Goal: Information Seeking & Learning: Learn about a topic

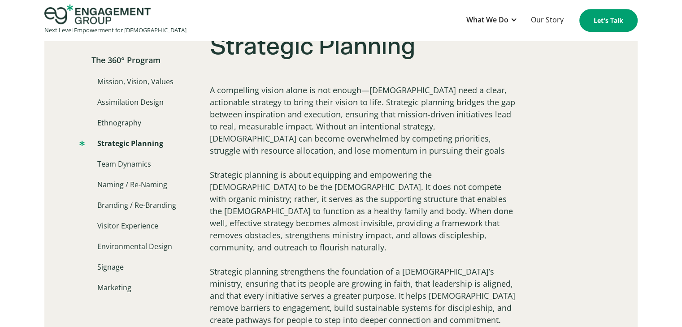
scroll to position [584, 0]
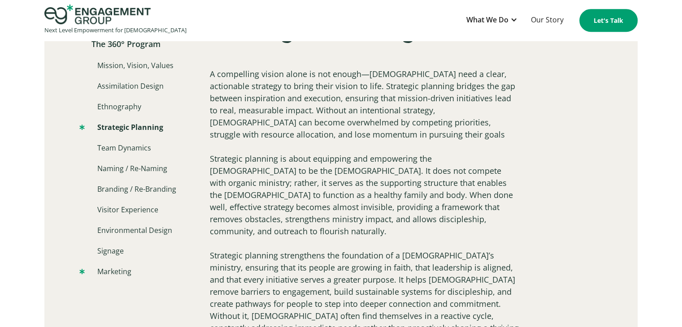
click at [115, 271] on link "Marketing" at bounding box center [105, 271] width 52 height 11
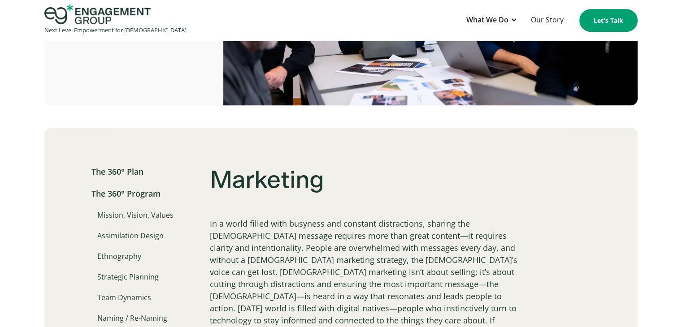
scroll to position [448, 0]
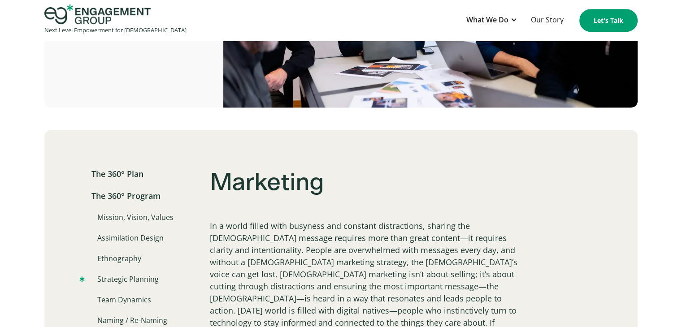
click at [108, 280] on link "Strategic Planning" at bounding box center [118, 279] width 79 height 11
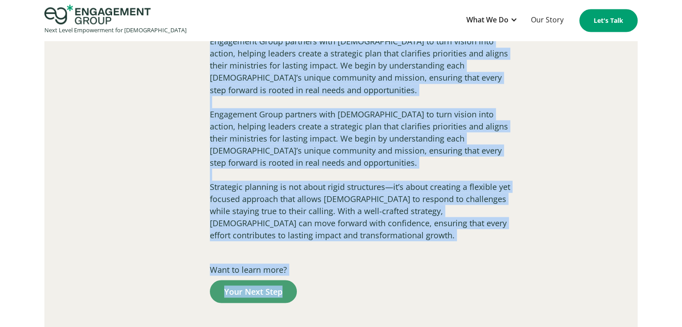
scroll to position [1626, 0]
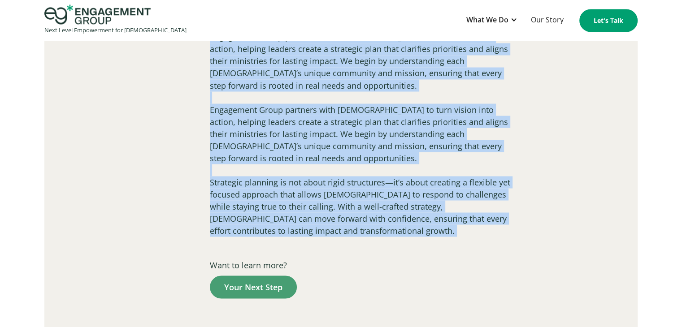
drag, startPoint x: 212, startPoint y: 160, endPoint x: 443, endPoint y: 217, distance: 238.3
copy div "Strategic Planning A compelling vision alone is not enough—churches need a clea…"
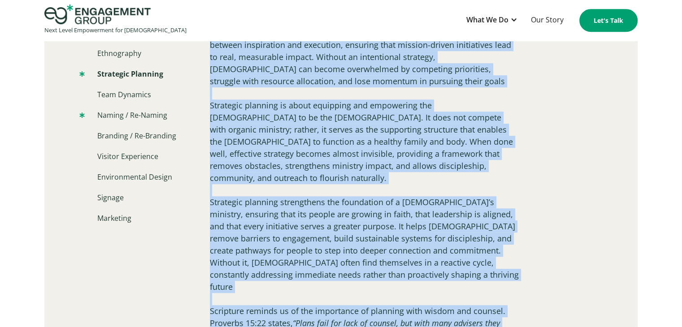
scroll to position [639, 0]
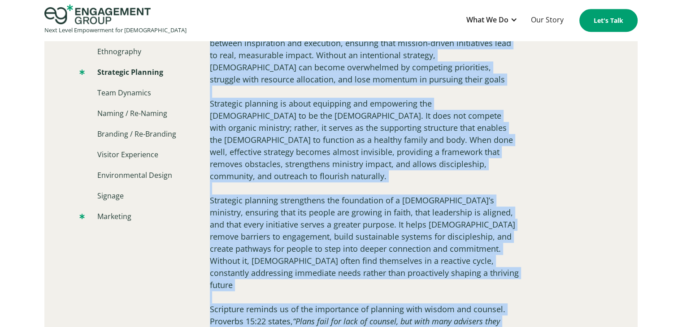
click at [113, 215] on link "Marketing" at bounding box center [105, 216] width 52 height 11
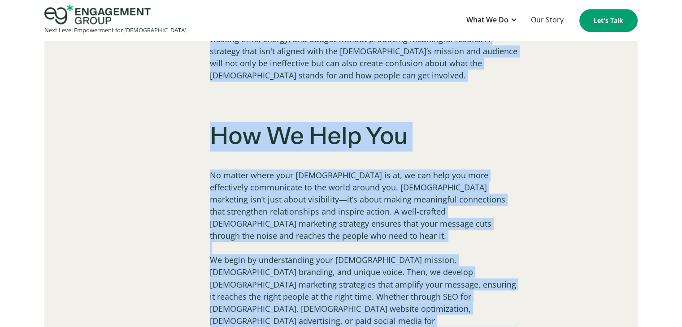
scroll to position [1441, 0]
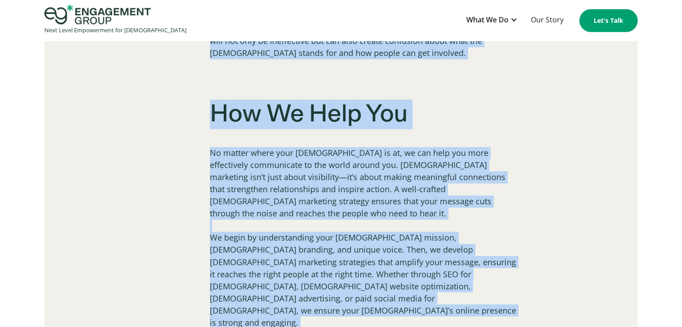
drag, startPoint x: 212, startPoint y: 138, endPoint x: 492, endPoint y: 224, distance: 293.2
copy div "Marketing In a world filled with busyness and constant distractions, sharing th…"
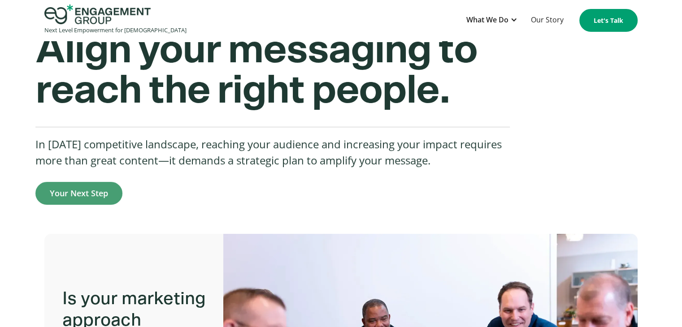
scroll to position [0, 0]
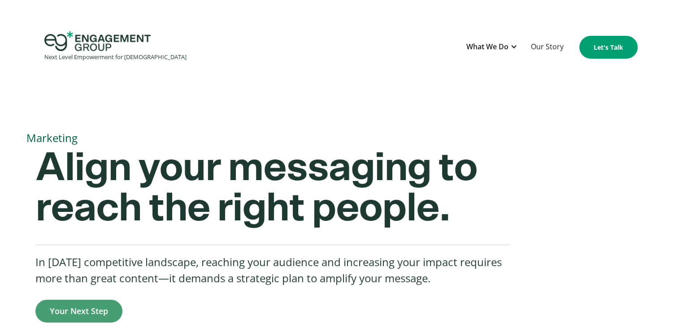
click at [95, 36] on img "home" at bounding box center [97, 41] width 106 height 20
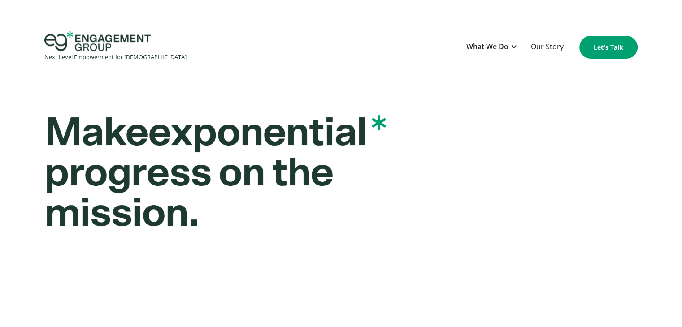
click at [48, 35] on img "home" at bounding box center [97, 41] width 106 height 20
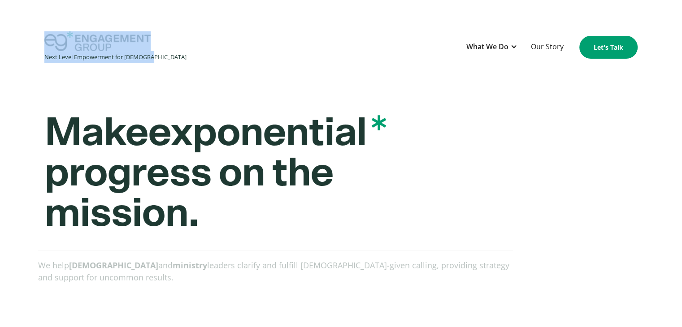
drag, startPoint x: 43, startPoint y: 29, endPoint x: 159, endPoint y: 55, distance: 118.9
click at [162, 55] on div "Next Level Empowerment for [DEMOGRAPHIC_DATA] What We Do Services The 360° Plan…" at bounding box center [341, 47] width 682 height 41
